Goal: Information Seeking & Learning: Learn about a topic

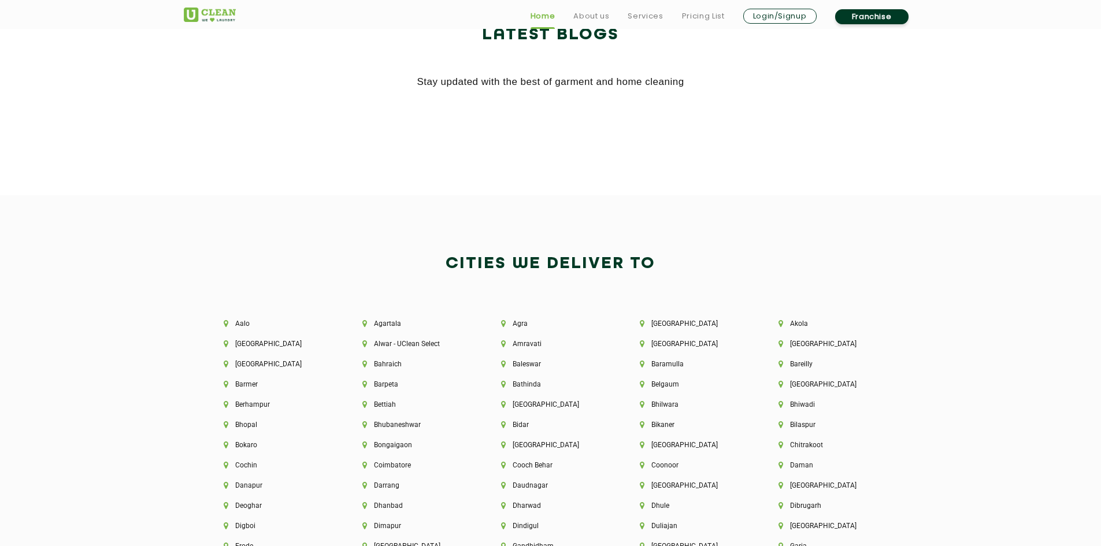
scroll to position [2601, 0]
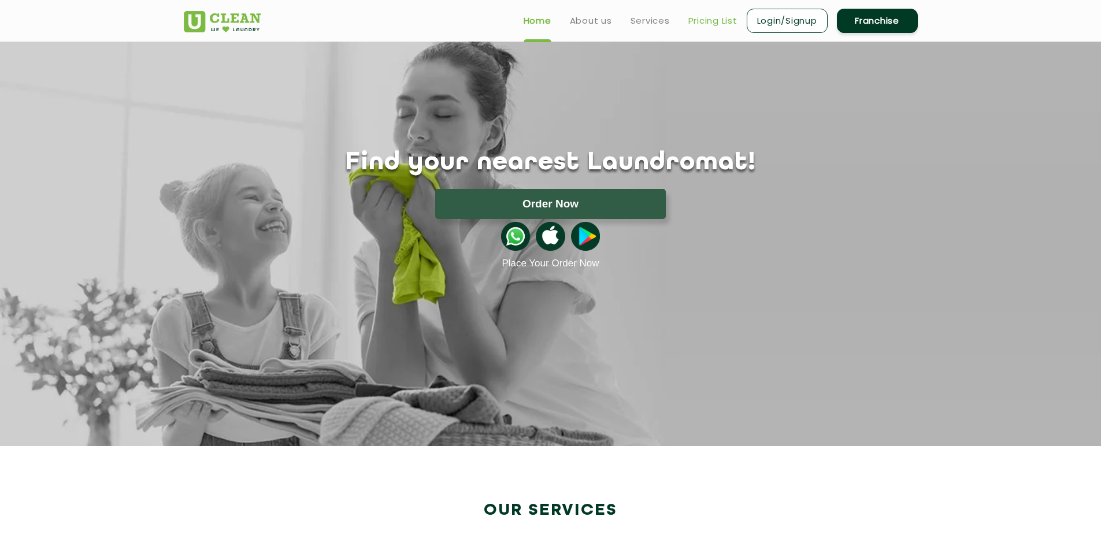
click at [715, 22] on link "Pricing List" at bounding box center [712, 21] width 49 height 14
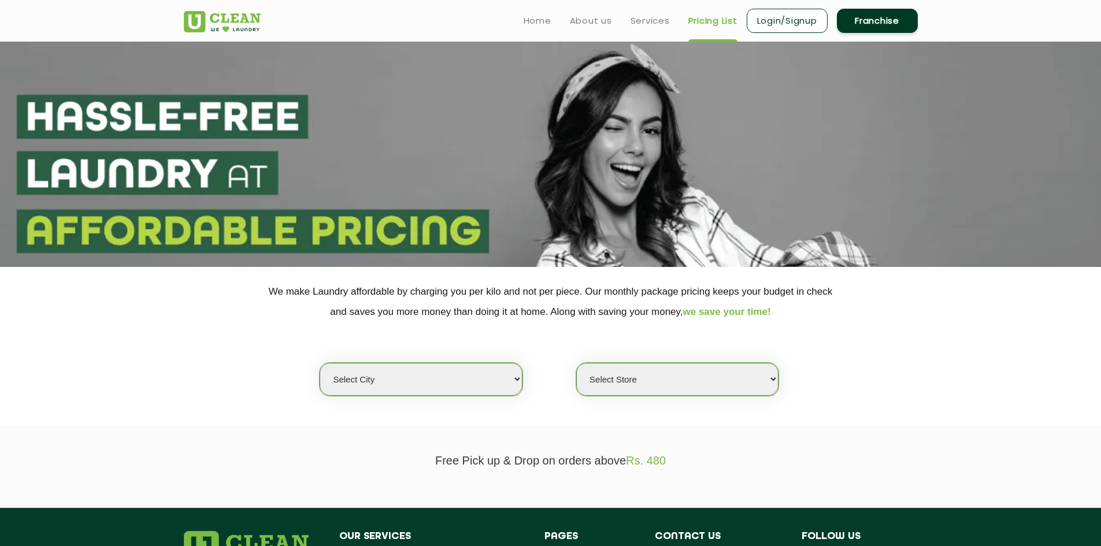
click at [476, 381] on select "Select city Aalo Agartala Agra Ahmedabad Akola Aligarh Alwar - UClean Select Am…" at bounding box center [421, 379] width 202 height 33
select select "6"
click at [320, 363] on select "Select city Aalo Agartala Agra Ahmedabad Akola Aligarh Alwar - UClean Select Am…" at bounding box center [421, 379] width 202 height 33
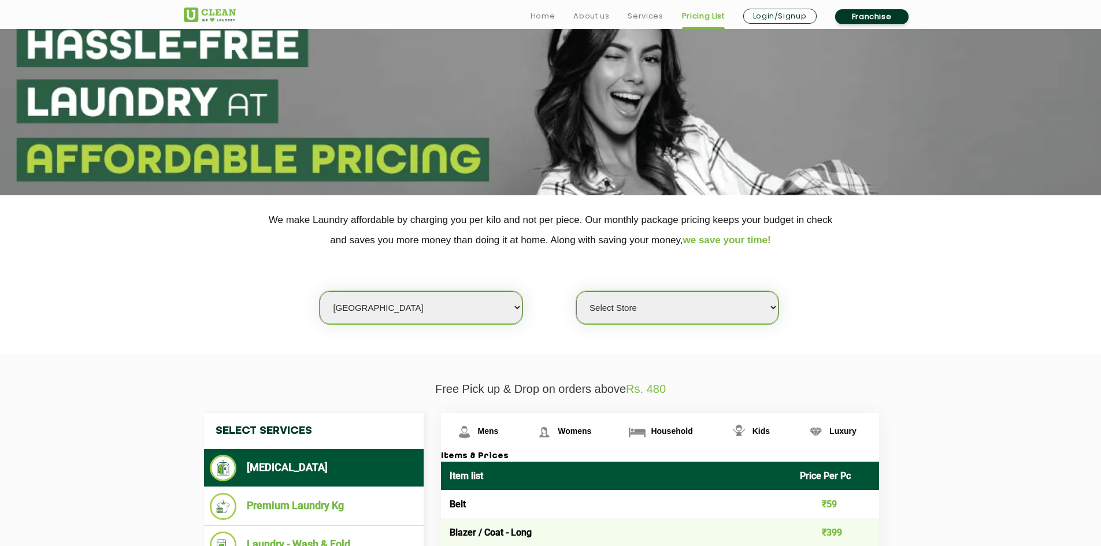
scroll to position [231, 0]
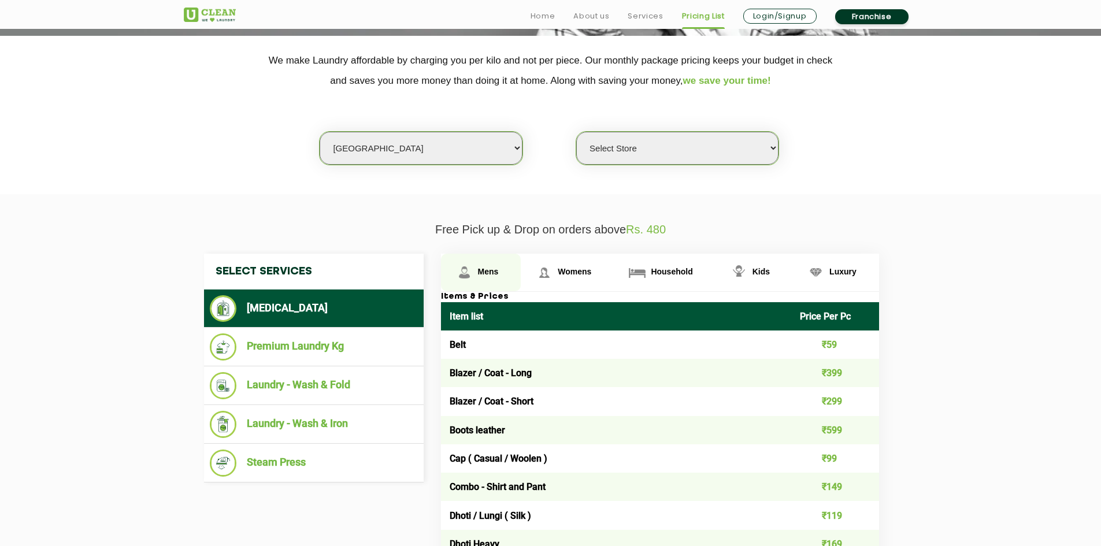
click at [488, 274] on span "Mens" at bounding box center [488, 271] width 21 height 9
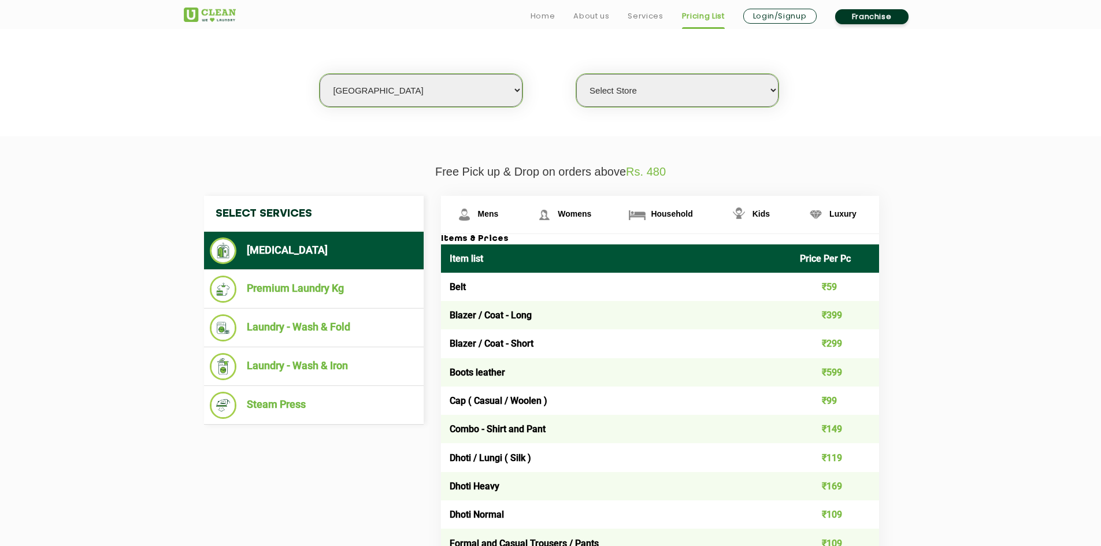
click at [691, 89] on select "Select Store UClean Bhartiya city UClean Hunasamaranahalli UClean KR Puram Beng…" at bounding box center [677, 90] width 202 height 33
select select "542"
click at [576, 74] on select "Select Store UClean Bhartiya city UClean Hunasamaranahalli UClean KR Puram Beng…" at bounding box center [677, 90] width 202 height 33
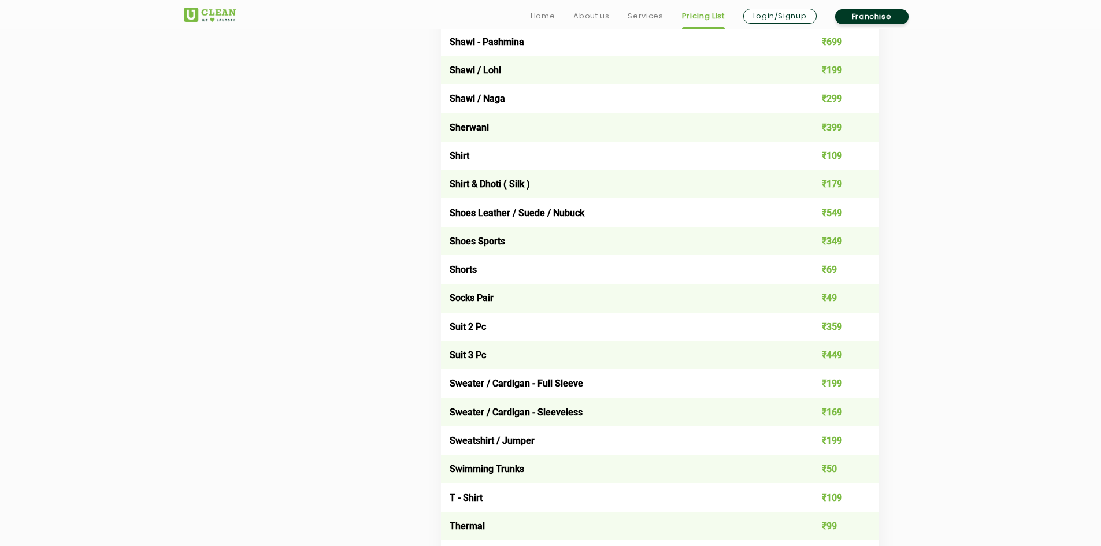
scroll to position [1618, 0]
drag, startPoint x: 450, startPoint y: 242, endPoint x: 852, endPoint y: 248, distance: 402.3
click at [852, 248] on tr "Shoes Sports ₹349" at bounding box center [660, 240] width 438 height 28
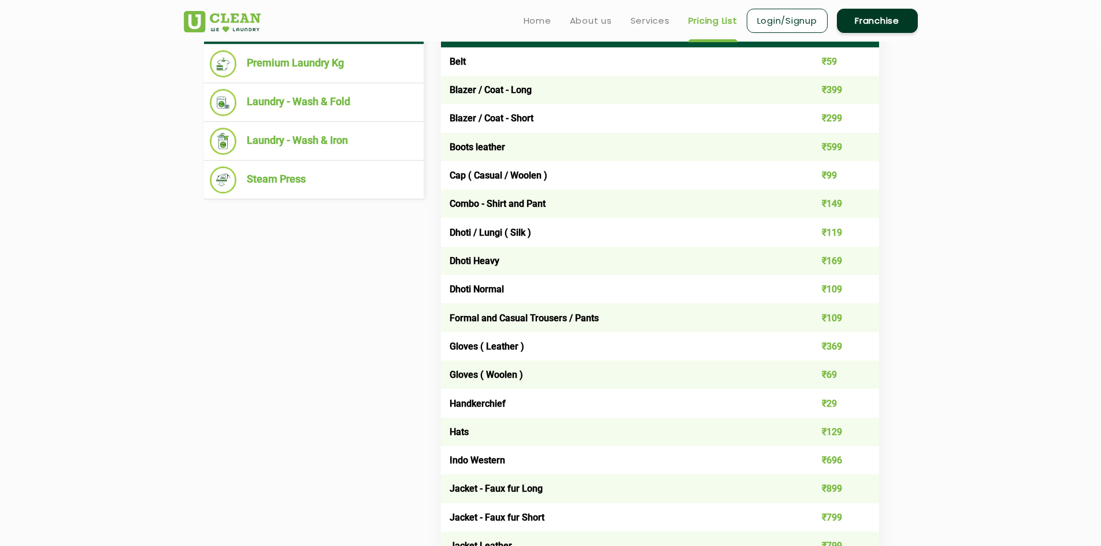
scroll to position [405, 0]
